Goal: Information Seeking & Learning: Learn about a topic

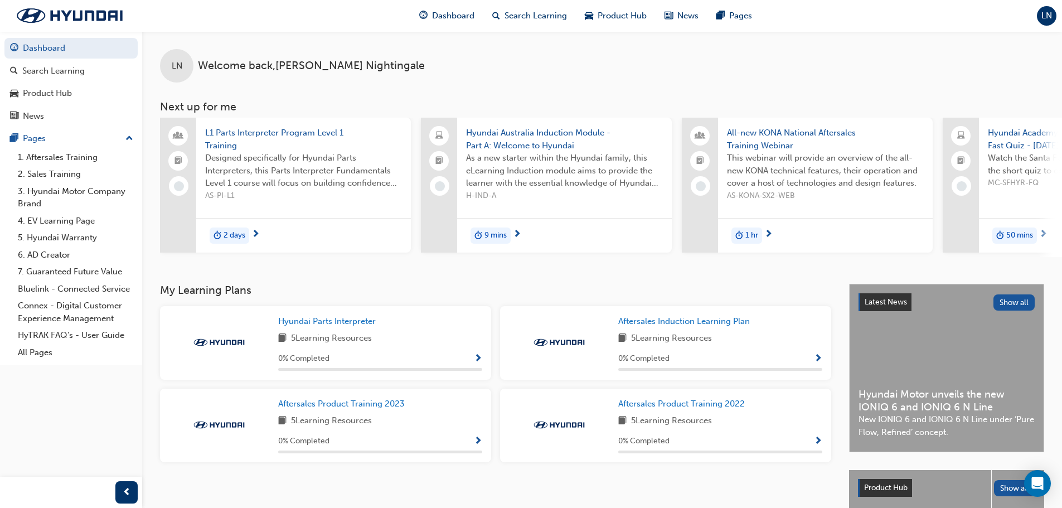
scroll to position [158, 0]
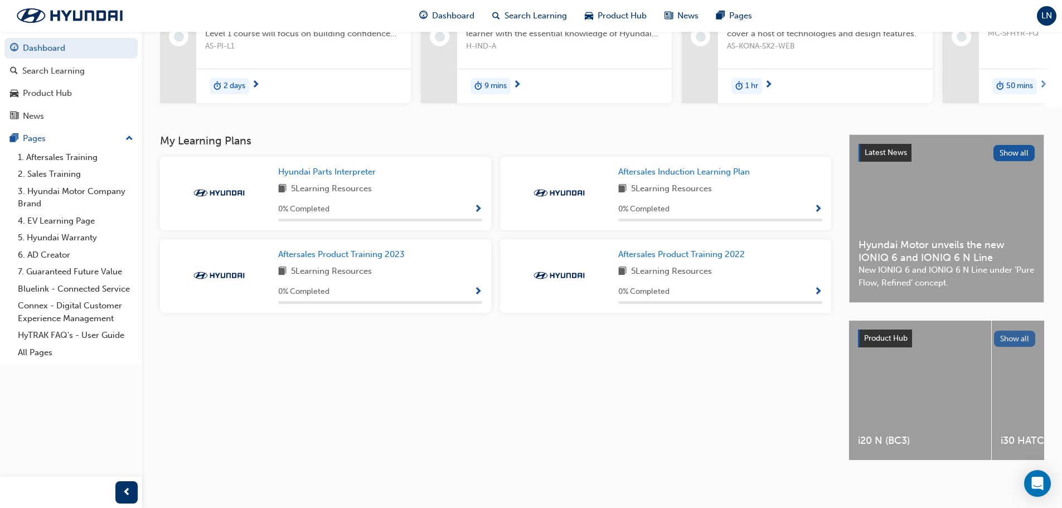
click at [1008, 335] on button "Show all" at bounding box center [1015, 339] width 42 height 16
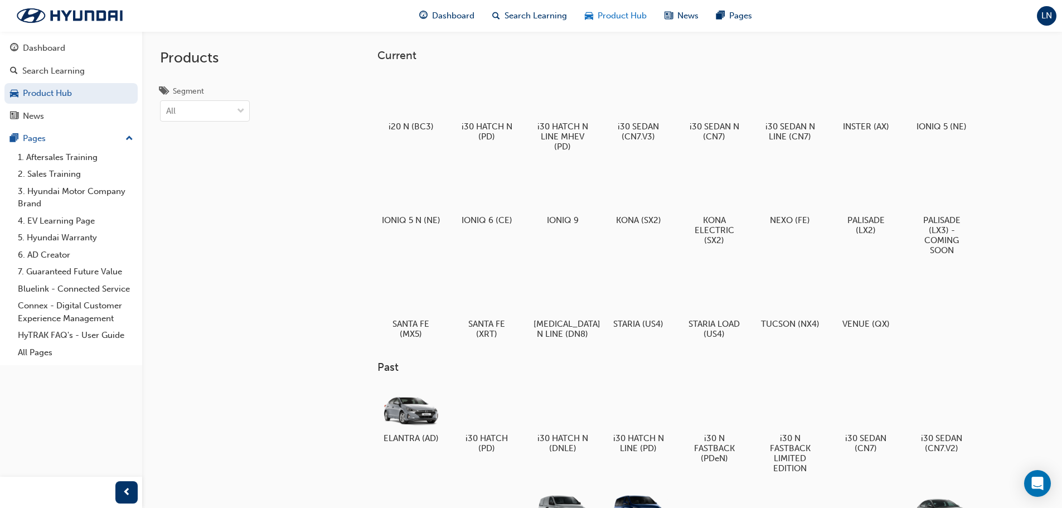
click at [602, 20] on span "Product Hub" at bounding box center [622, 15] width 49 height 13
click at [550, 193] on div at bounding box center [562, 189] width 62 height 45
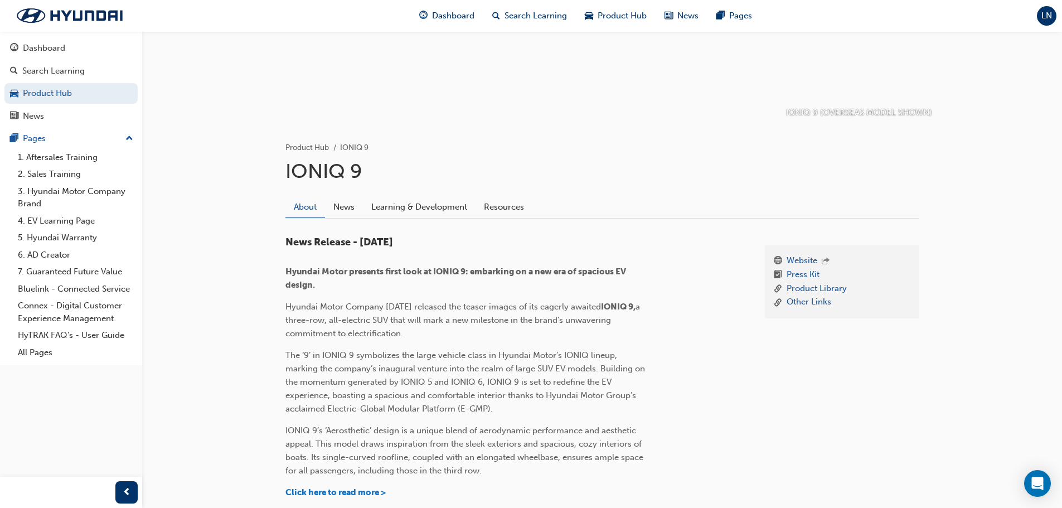
scroll to position [112, 0]
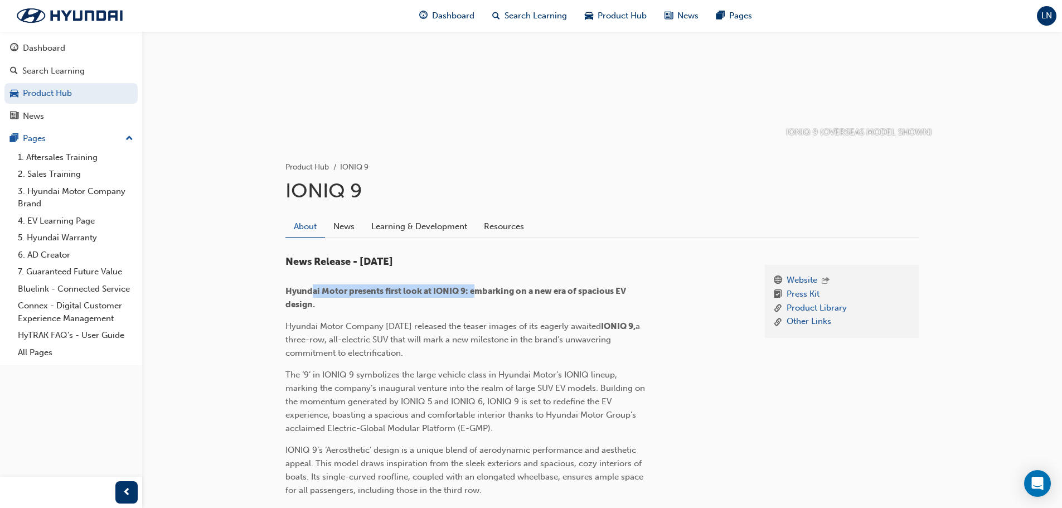
drag, startPoint x: 315, startPoint y: 295, endPoint x: 476, endPoint y: 297, distance: 161.7
click at [476, 297] on p "Hyundai Motor presents first look at IONIQ 9: embarking on a new era of spaciou…" at bounding box center [467, 297] width 363 height 27
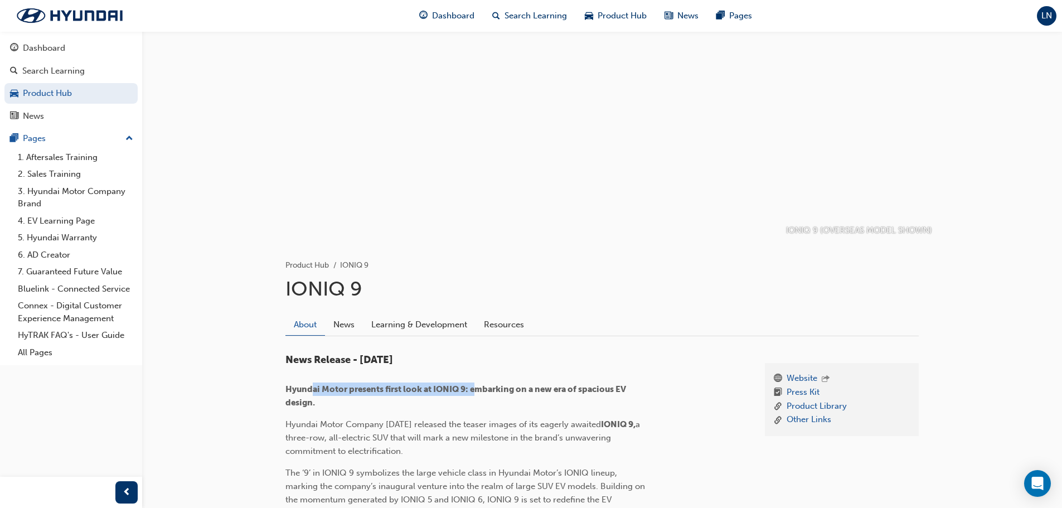
scroll to position [0, 0]
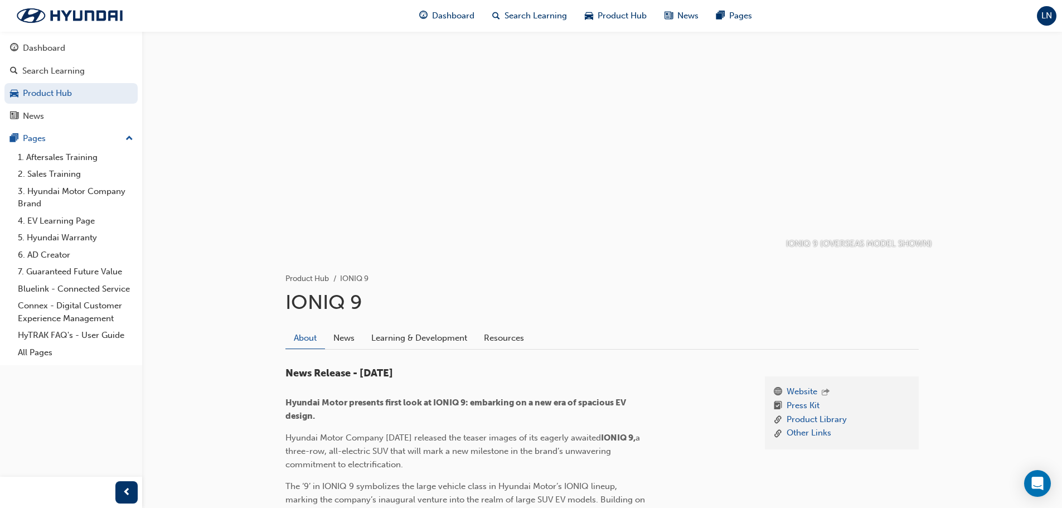
click at [554, 389] on div "News Release - [DATE] Hyundai Motor presents first look at IONIQ 9: embarking o…" at bounding box center [467, 501] width 363 height 266
click at [399, 338] on link "Learning & Development" at bounding box center [419, 337] width 113 height 21
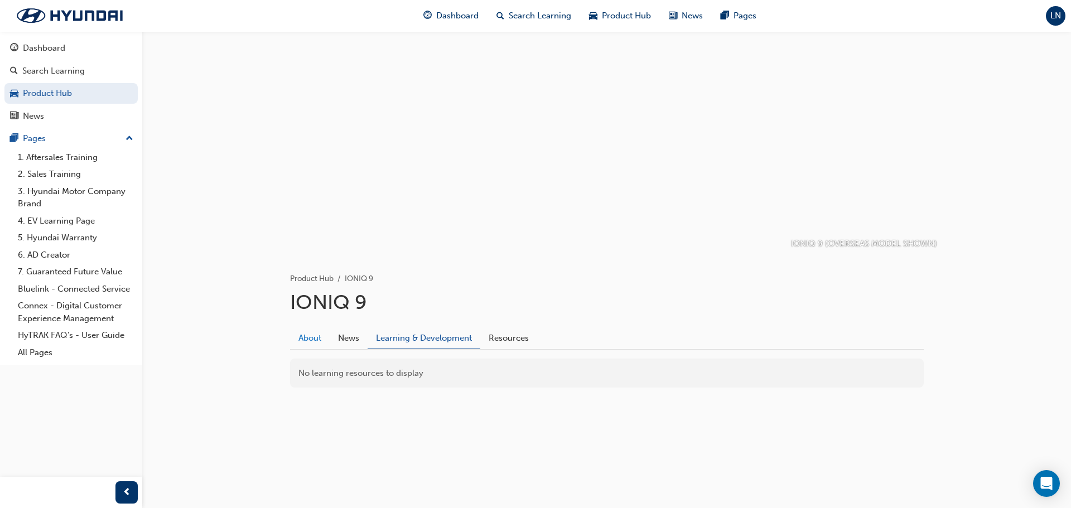
click at [312, 338] on link "About" at bounding box center [310, 337] width 40 height 21
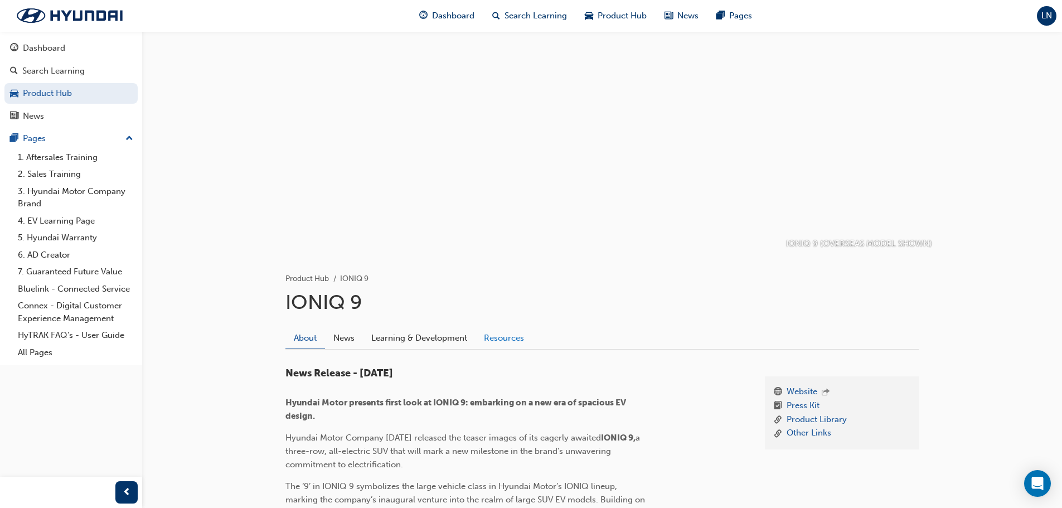
click at [507, 340] on link "Resources" at bounding box center [504, 337] width 57 height 21
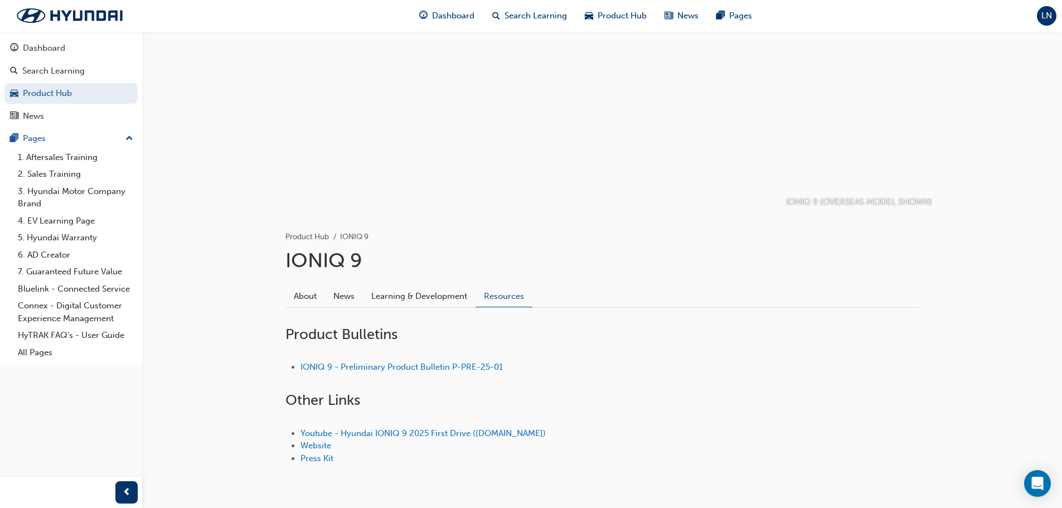
scroll to position [80, 0]
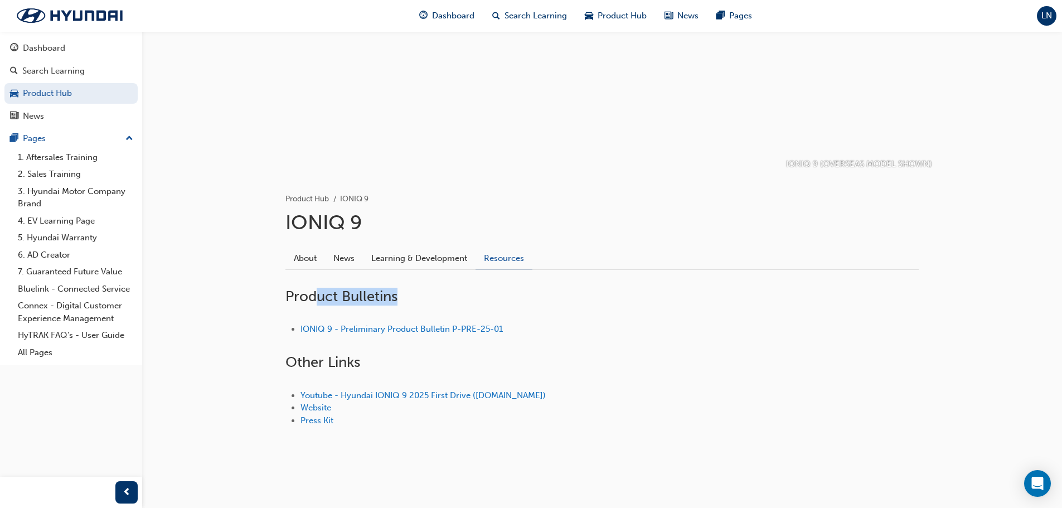
drag, startPoint x: 418, startPoint y: 298, endPoint x: 312, endPoint y: 298, distance: 105.4
click at [312, 298] on h2 "Product Bulletins" at bounding box center [603, 297] width 634 height 18
click at [318, 254] on link "About" at bounding box center [306, 258] width 40 height 21
